Goal: Task Accomplishment & Management: Use online tool/utility

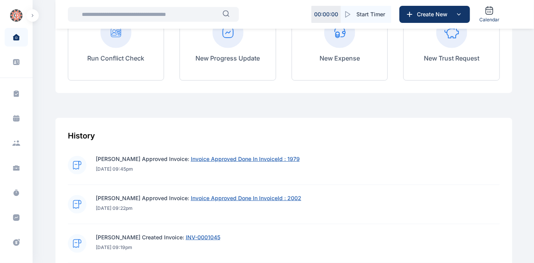
scroll to position [282, 0]
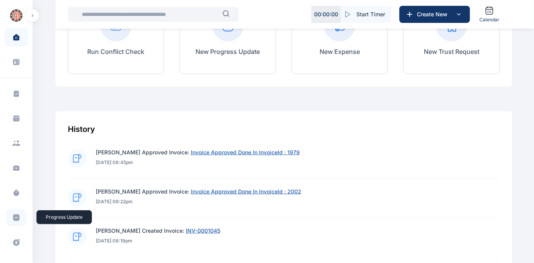
click at [14, 215] on icon at bounding box center [16, 217] width 7 height 7
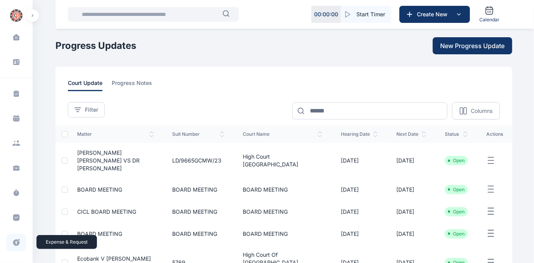
click at [14, 240] on icon at bounding box center [16, 242] width 7 height 7
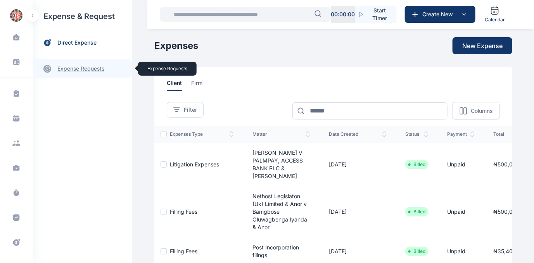
click at [66, 67] on link "expense requests expense requests" at bounding box center [82, 68] width 99 height 19
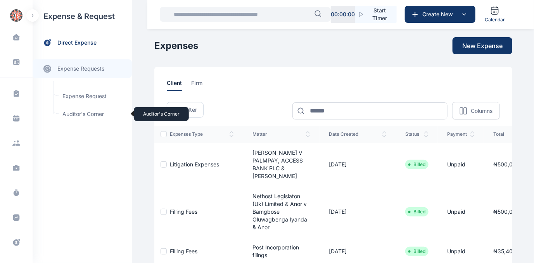
click at [69, 111] on span "Auditor's Corner Auditor's Corner" at bounding box center [93, 114] width 70 height 15
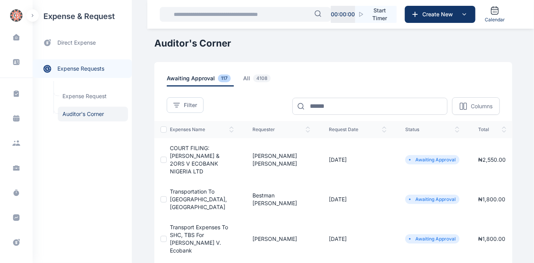
click at [195, 154] on span "COURT FILING:[PERSON_NAME] & 2ORS V ECOBANK NIGERIA LTD" at bounding box center [195, 160] width 50 height 30
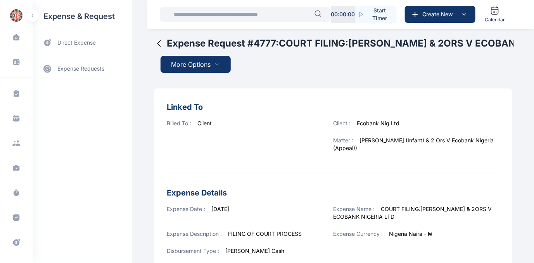
scroll to position [296, 0]
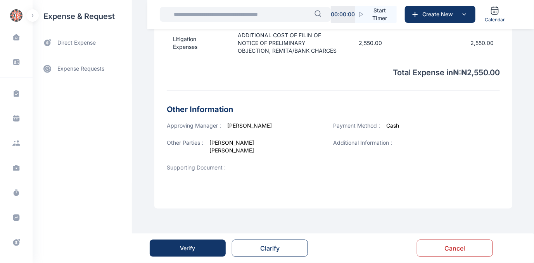
click at [199, 247] on button "Verify" at bounding box center [188, 248] width 76 height 17
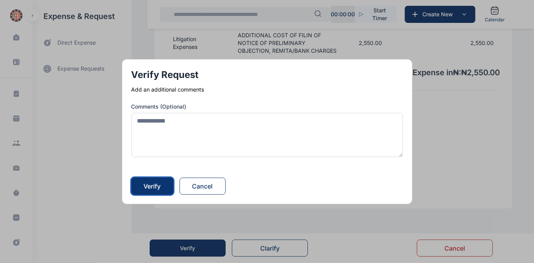
click at [152, 185] on div "Verify" at bounding box center [152, 186] width 17 height 9
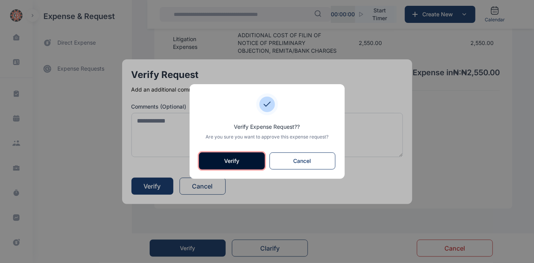
click at [222, 159] on button "Verify" at bounding box center [232, 160] width 66 height 17
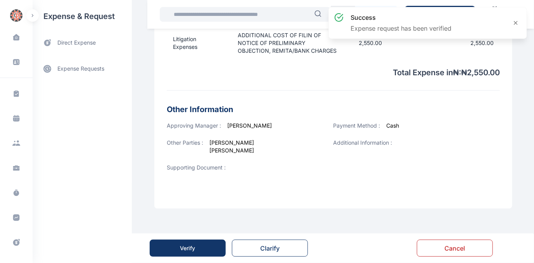
scroll to position [0, 0]
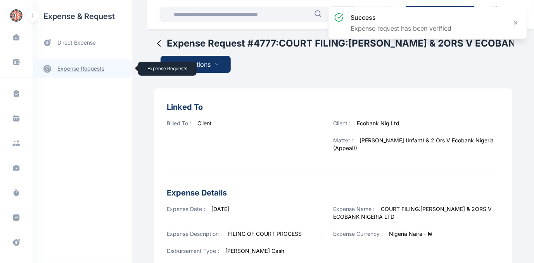
click at [69, 67] on link "expense requests expense requests" at bounding box center [82, 68] width 99 height 19
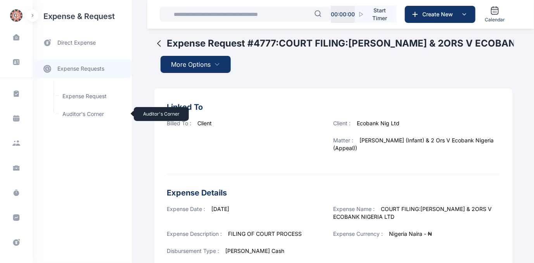
click at [69, 113] on span "Auditor's Corner Auditor's Corner" at bounding box center [93, 114] width 70 height 15
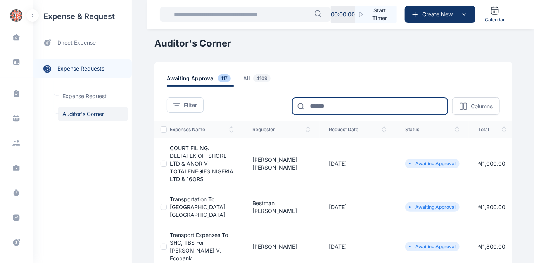
click at [338, 110] on input at bounding box center [369, 106] width 155 height 17
type input "****"
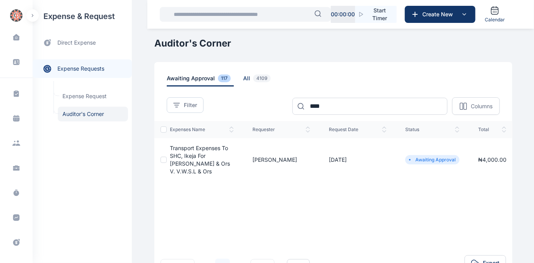
click at [243, 78] on span "all 4109" at bounding box center [258, 80] width 31 height 12
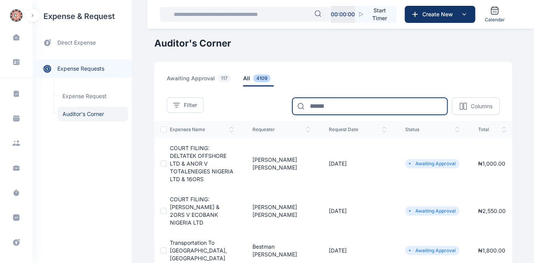
click at [341, 109] on input at bounding box center [369, 106] width 155 height 17
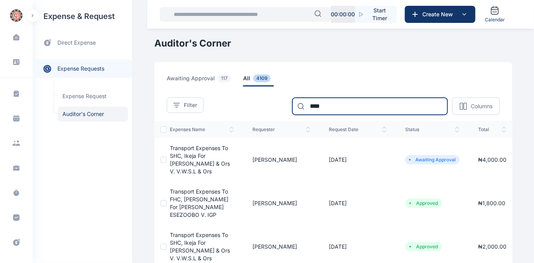
click at [336, 106] on input "****" at bounding box center [369, 106] width 155 height 17
type input "*"
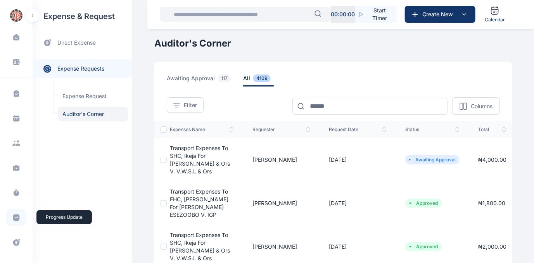
click at [15, 217] on icon at bounding box center [16, 218] width 8 height 8
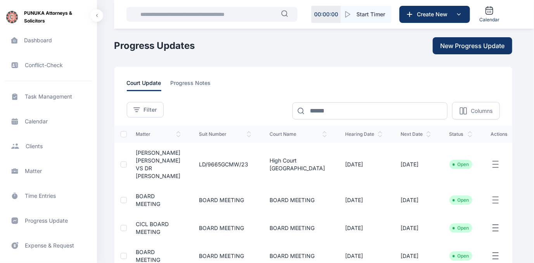
click at [152, 164] on span "[PERSON_NAME] [PERSON_NAME] VS DR [PERSON_NAME]" at bounding box center [158, 164] width 45 height 30
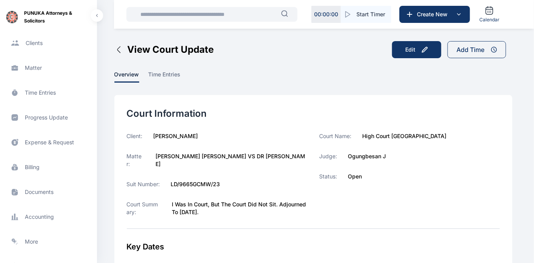
scroll to position [107, 0]
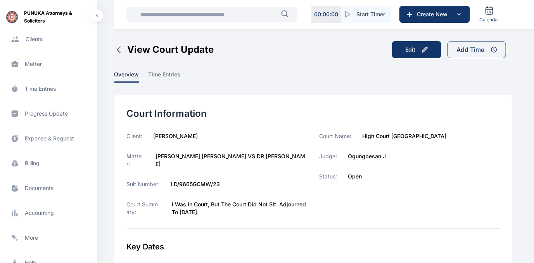
click at [38, 210] on span "Accounting accounting accounting" at bounding box center [49, 213] width 88 height 19
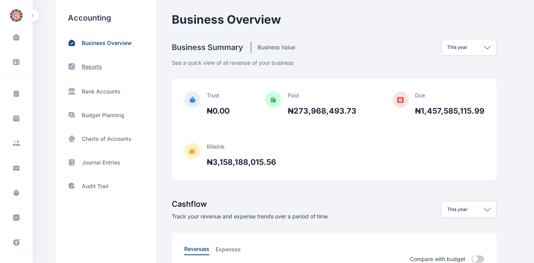
click at [93, 64] on p "Reports" at bounding box center [92, 67] width 20 height 8
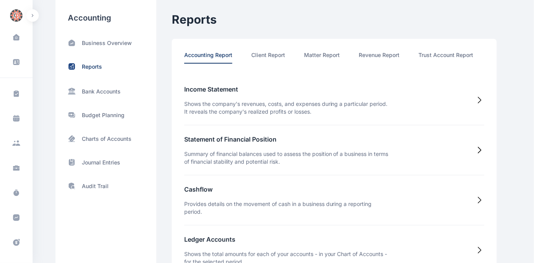
click at [429, 70] on ul "Accounting Report Client Report Matter Report Revenue Report Trust Account Repo…" at bounding box center [354, 60] width 341 height 19
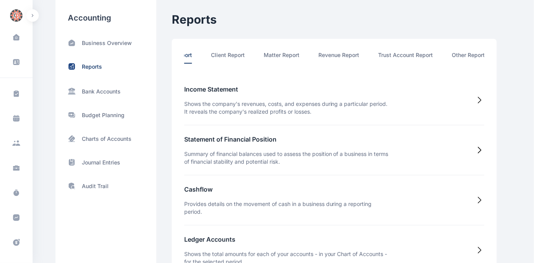
click at [462, 55] on li "Other Report" at bounding box center [468, 57] width 33 height 12
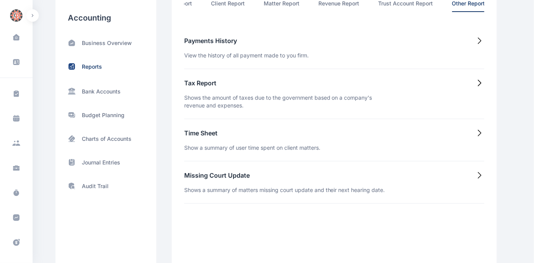
scroll to position [70, 0]
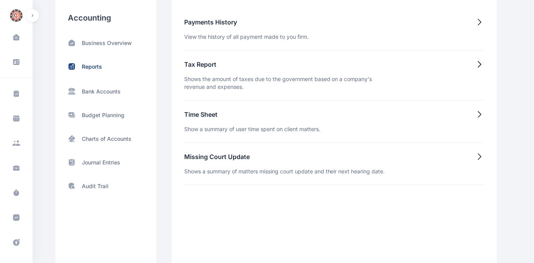
click at [196, 117] on h5 "Time Sheet" at bounding box center [252, 114] width 136 height 9
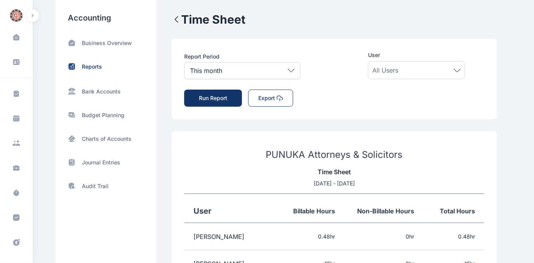
click at [457, 69] on icon at bounding box center [457, 70] width 7 height 3
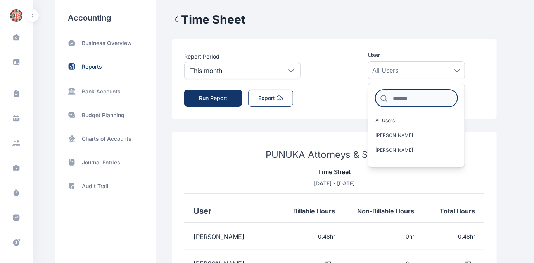
click at [434, 92] on input at bounding box center [416, 98] width 82 height 17
type input "*"
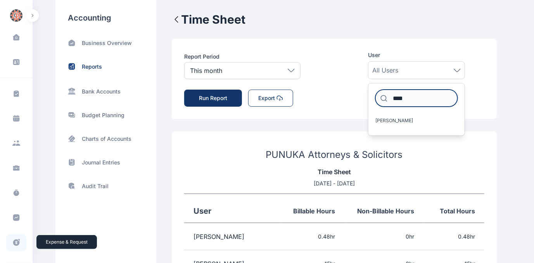
type input "****"
click at [14, 241] on icon at bounding box center [16, 242] width 7 height 7
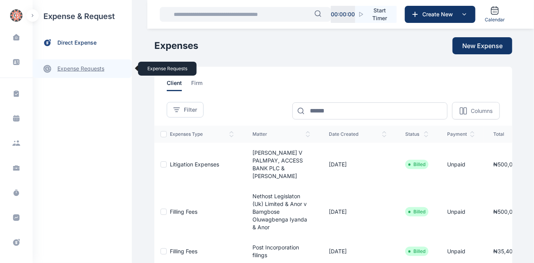
click at [70, 68] on link "expense requests expense requests" at bounding box center [82, 68] width 99 height 19
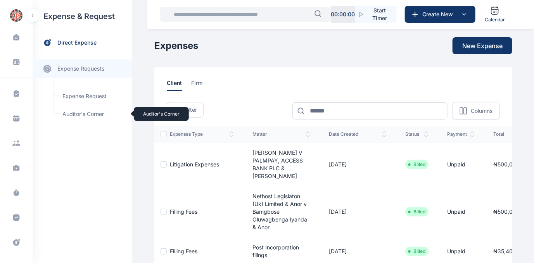
click at [71, 114] on span "Auditor's Corner Auditor's Corner" at bounding box center [93, 114] width 70 height 15
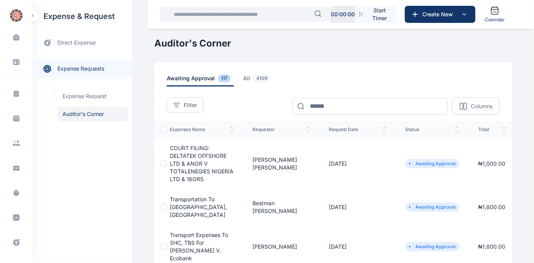
click at [187, 162] on span "COURT FILING: DELTATEK OFFSHORE LTD & ANOR V TOTALENEGIES NIGERIA LTD & 16ORS" at bounding box center [202, 164] width 64 height 38
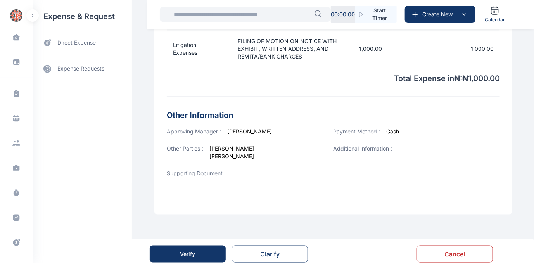
scroll to position [296, 0]
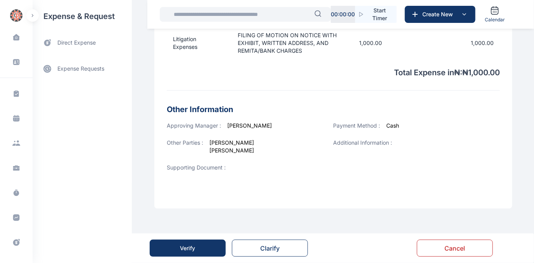
click at [186, 245] on div "Verify" at bounding box center [187, 248] width 15 height 8
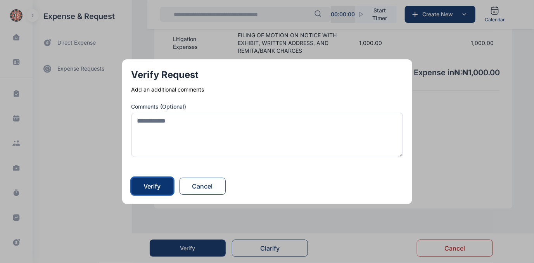
click at [148, 186] on div "Verify" at bounding box center [152, 186] width 17 height 9
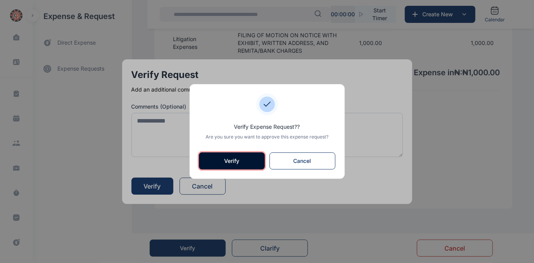
click at [218, 156] on button "Verify" at bounding box center [232, 160] width 66 height 17
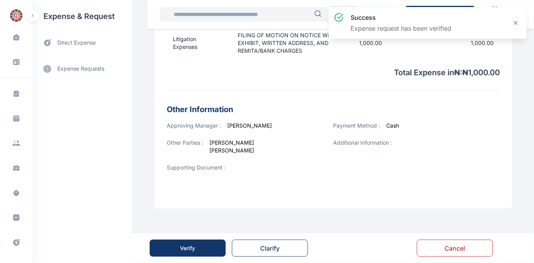
scroll to position [0, 0]
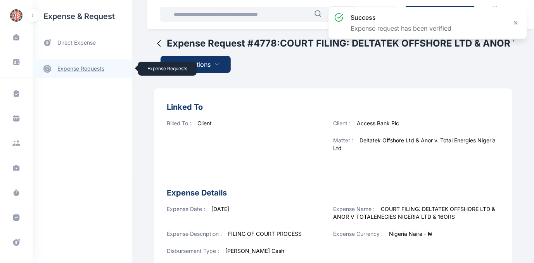
click at [69, 69] on link "expense requests expense requests" at bounding box center [82, 68] width 99 height 19
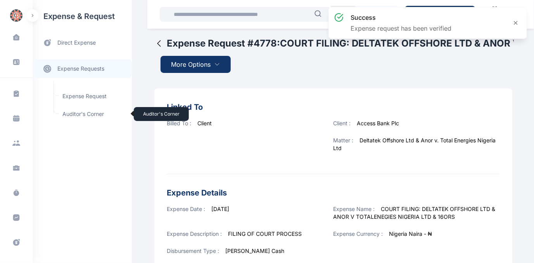
click at [75, 113] on span "Auditor's Corner Auditor's Corner" at bounding box center [93, 114] width 70 height 15
